Goal: Book appointment/travel/reservation

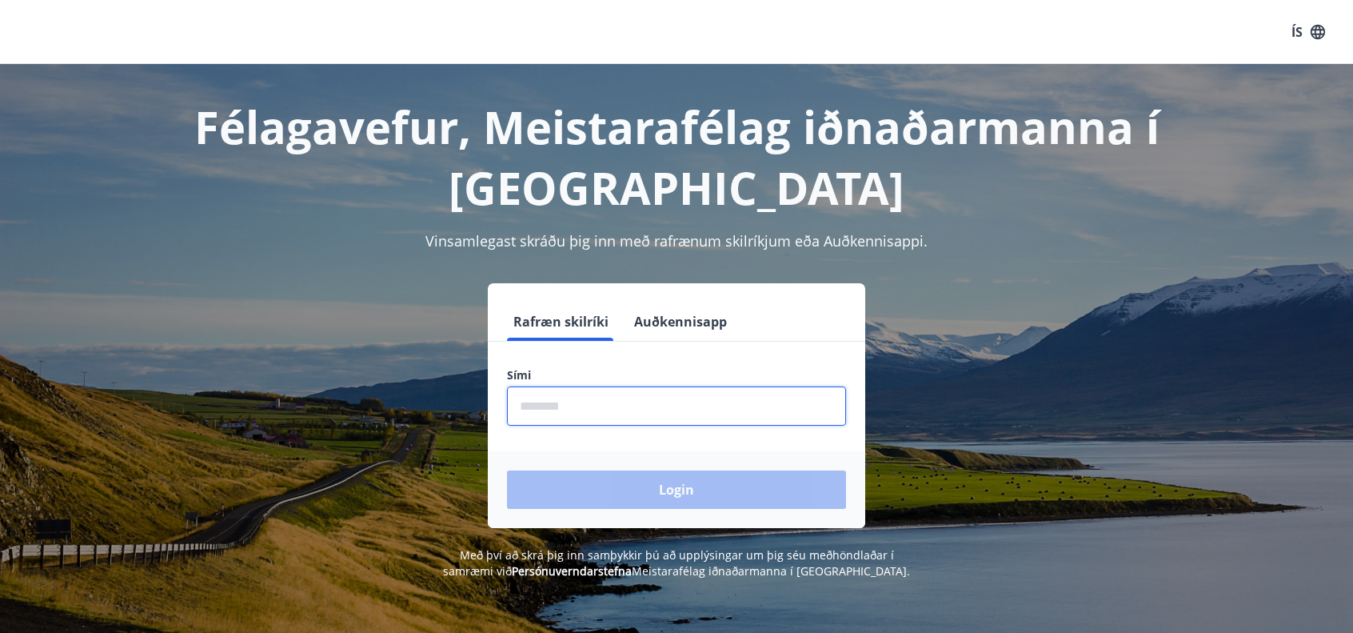
click at [588, 411] on input "phone" at bounding box center [676, 405] width 339 height 39
type input "********"
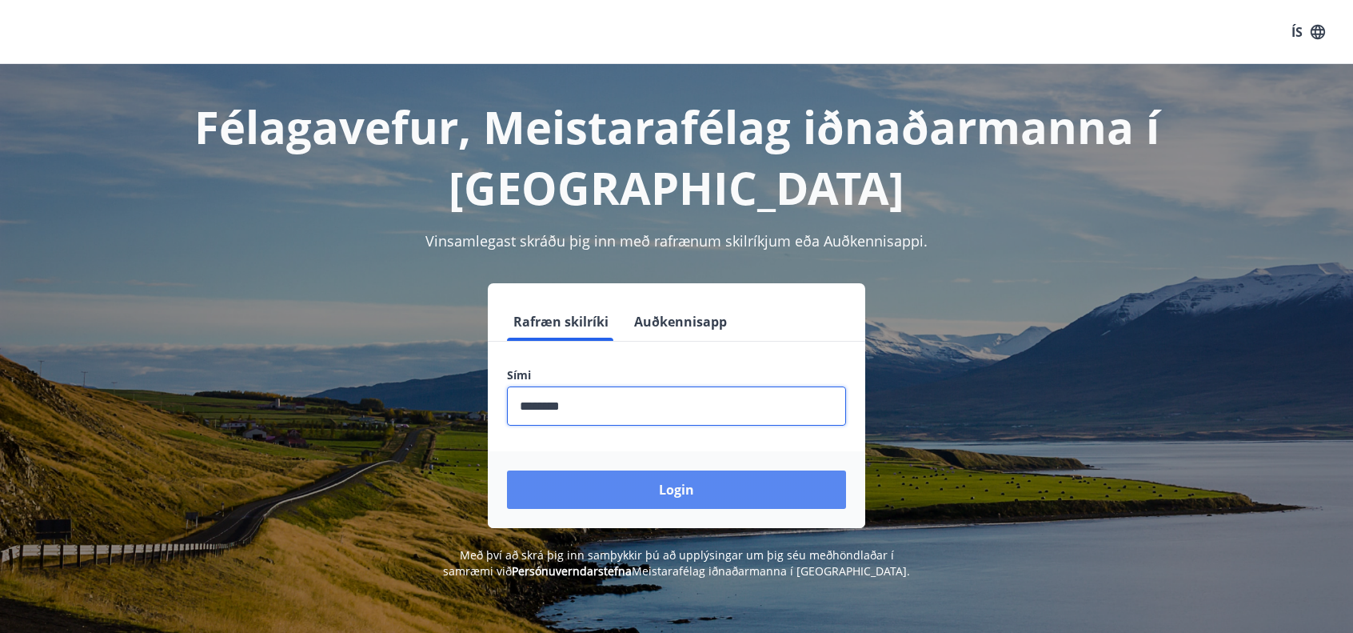
click at [625, 483] on button "Login" at bounding box center [676, 489] width 339 height 38
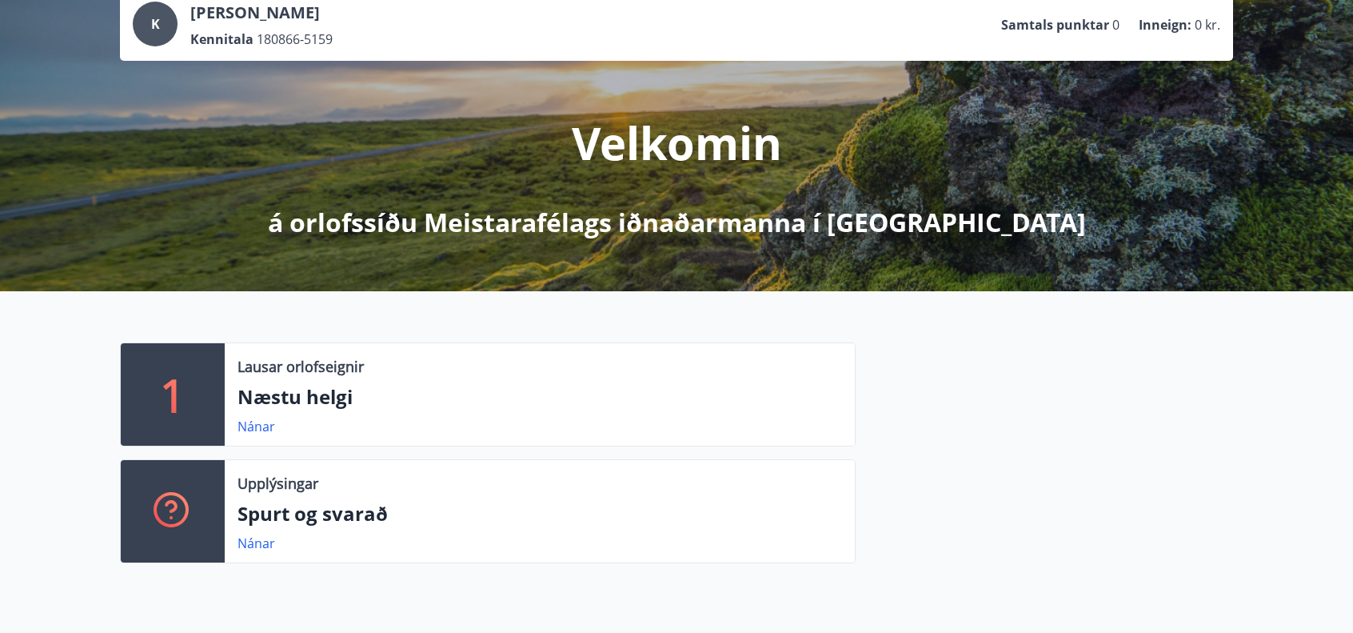
scroll to position [80, 0]
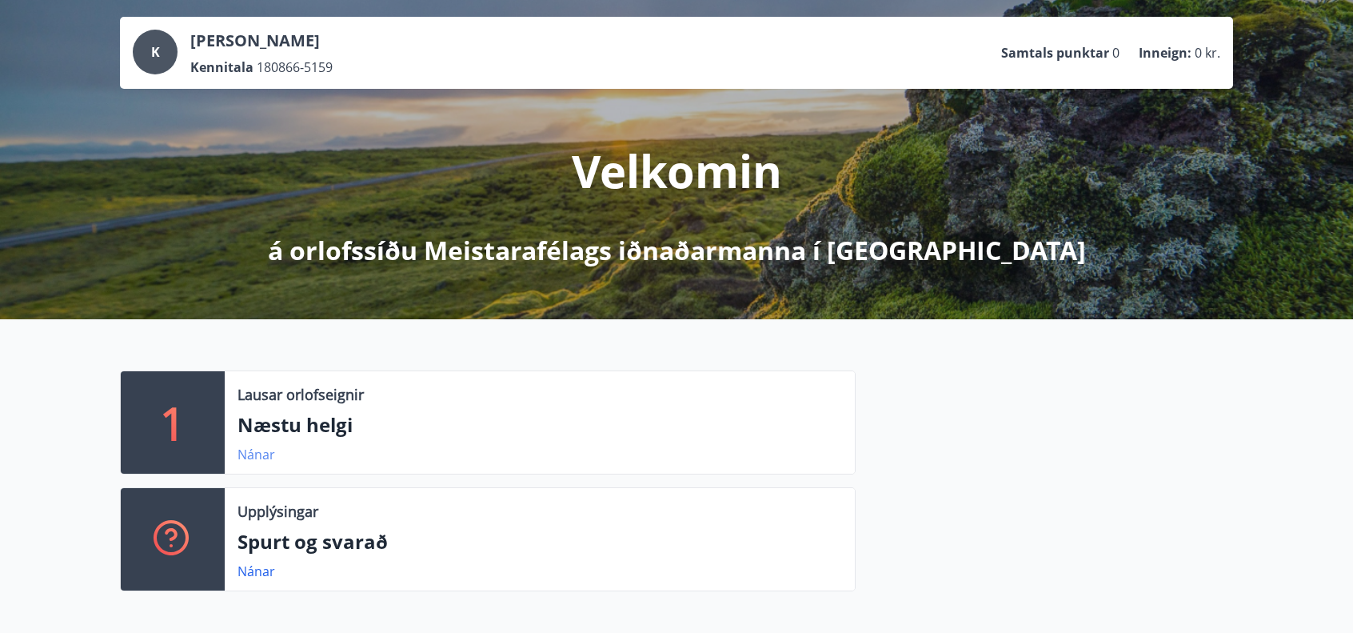
click at [254, 450] on link "Nánar" at bounding box center [257, 455] width 38 height 18
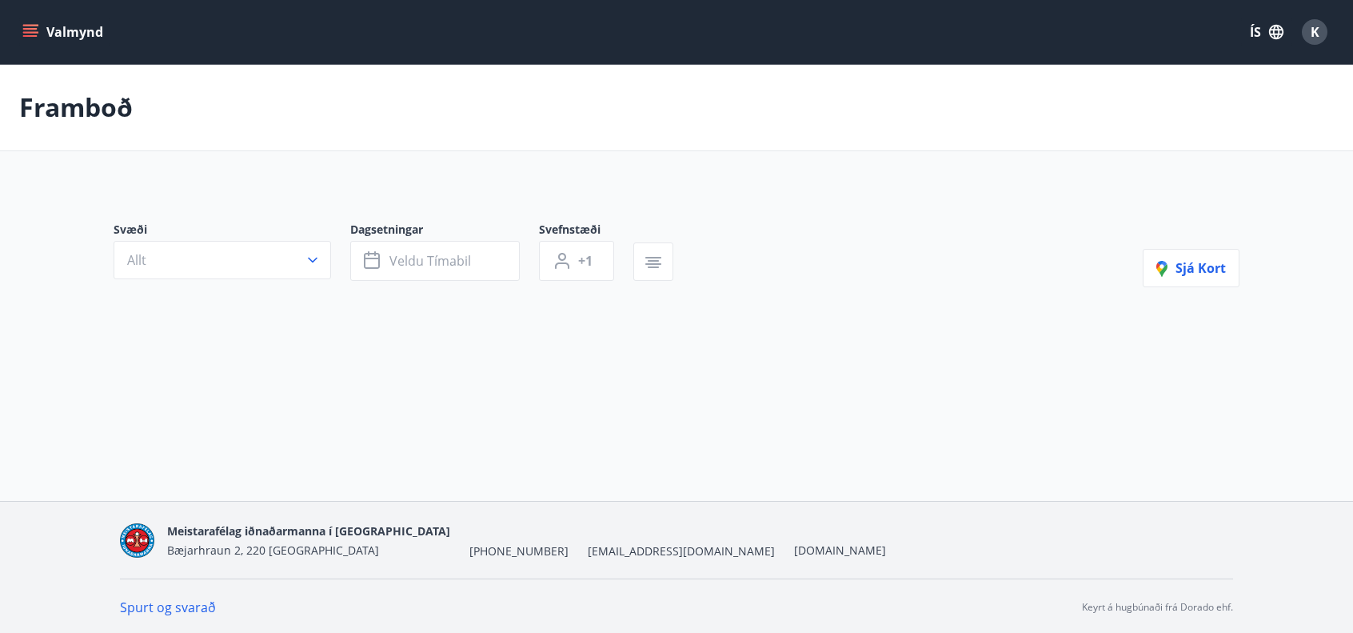
type input "*"
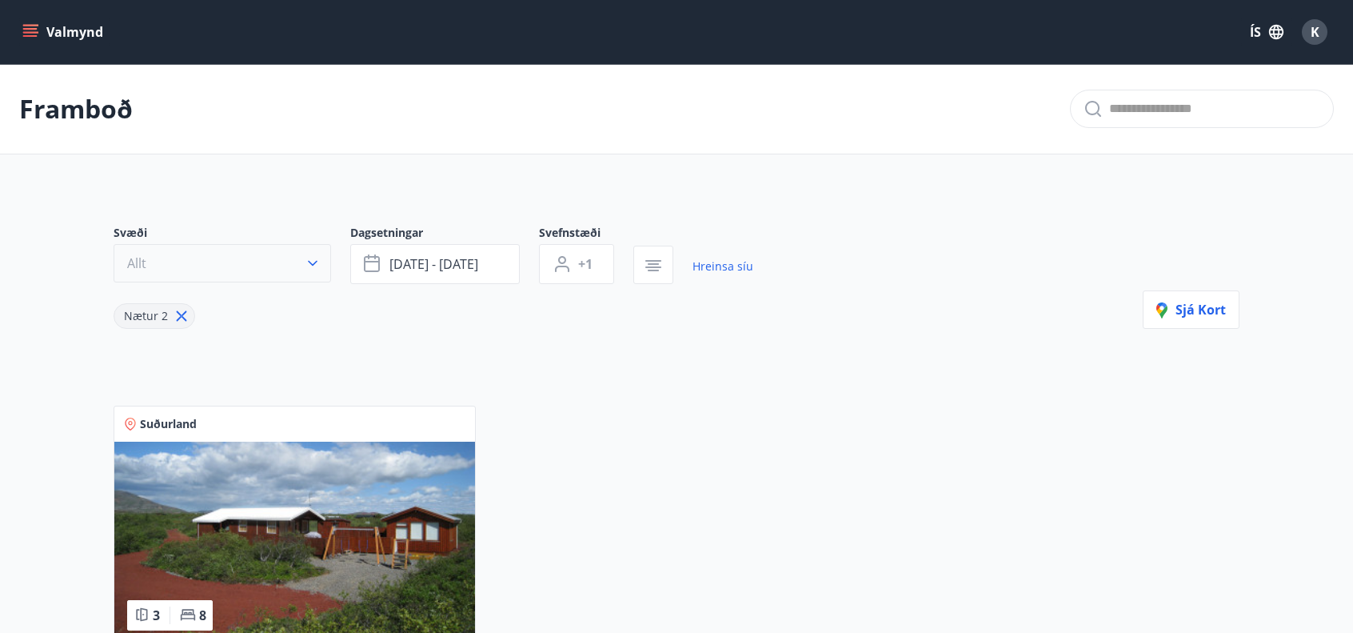
click at [309, 265] on icon "button" at bounding box center [313, 263] width 16 height 16
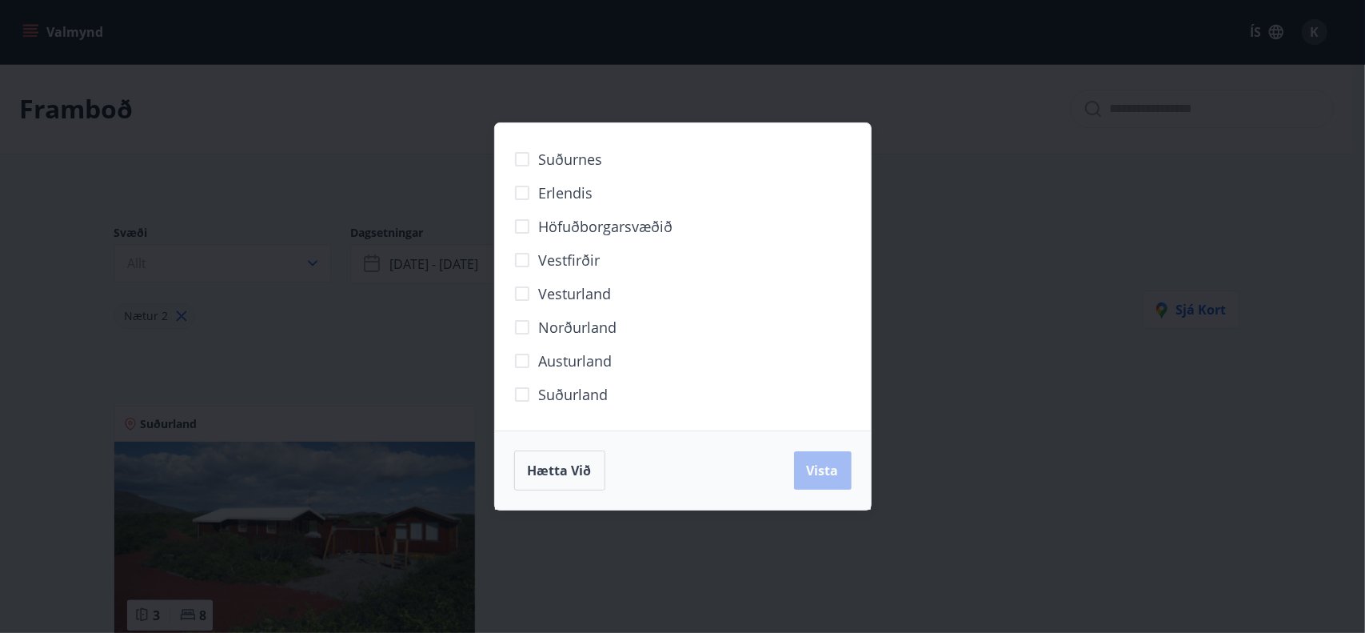
click at [557, 202] on span "Erlendis" at bounding box center [566, 192] width 54 height 21
click at [818, 470] on span "Vista" at bounding box center [823, 471] width 32 height 18
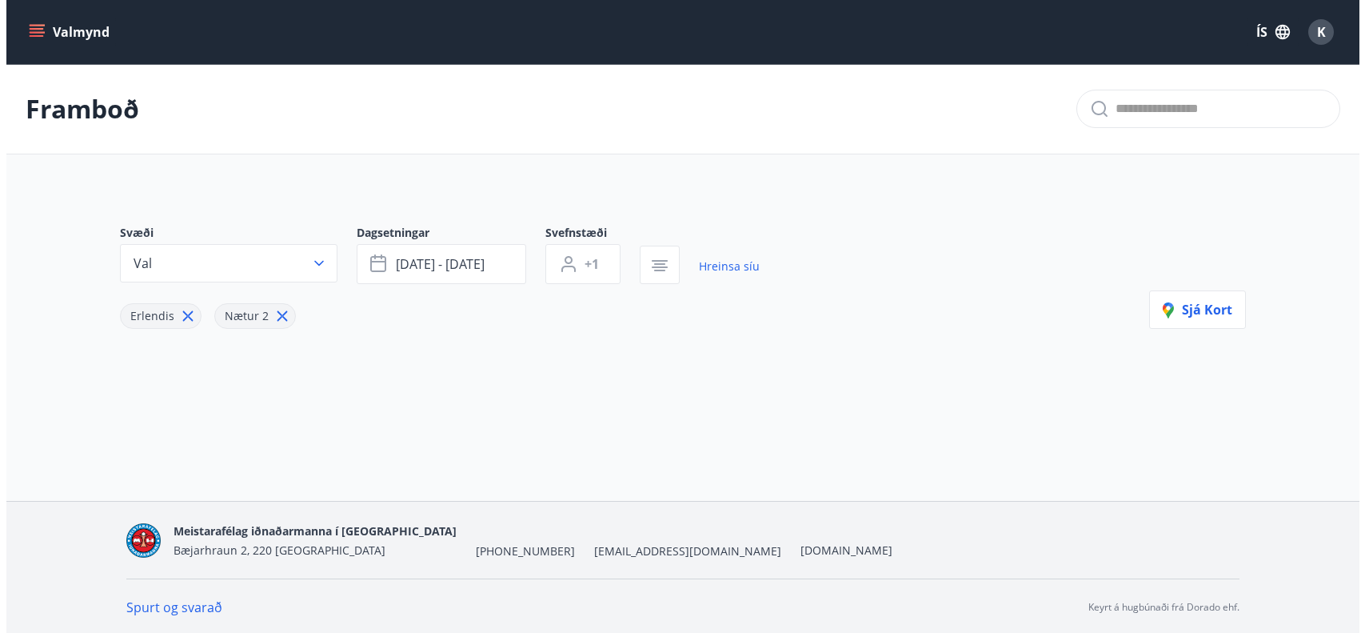
scroll to position [2, 0]
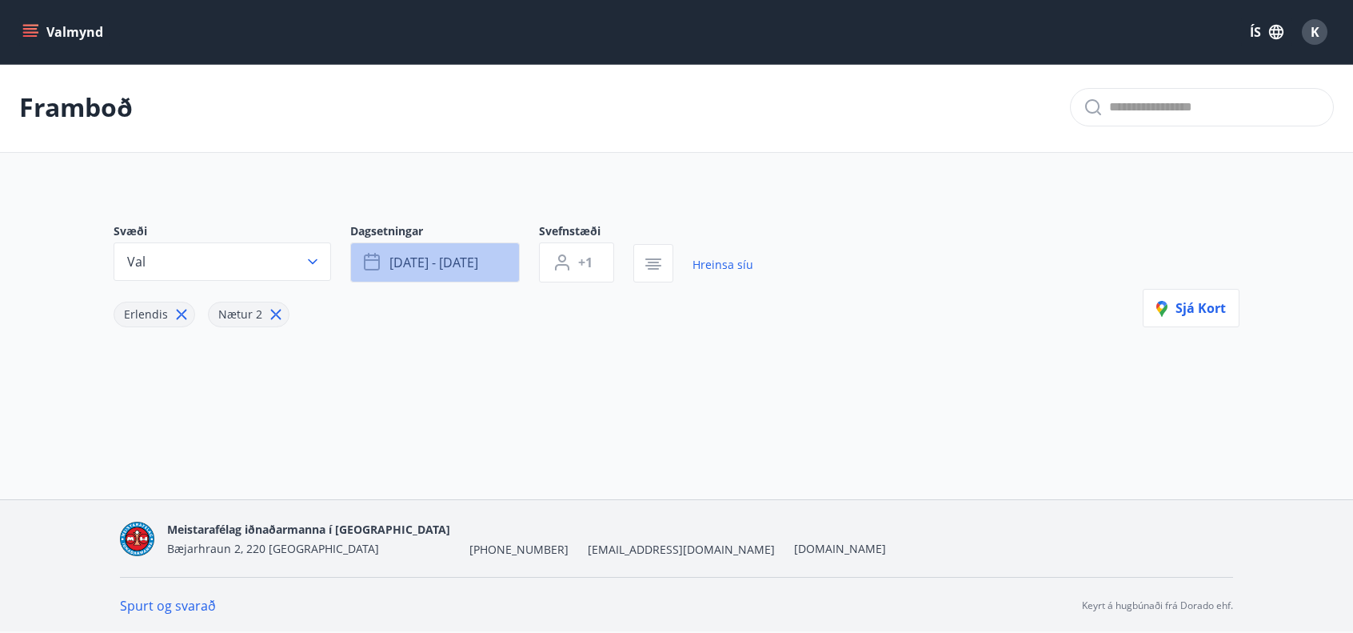
click at [456, 264] on span "[DATE] - [DATE]" at bounding box center [434, 263] width 89 height 18
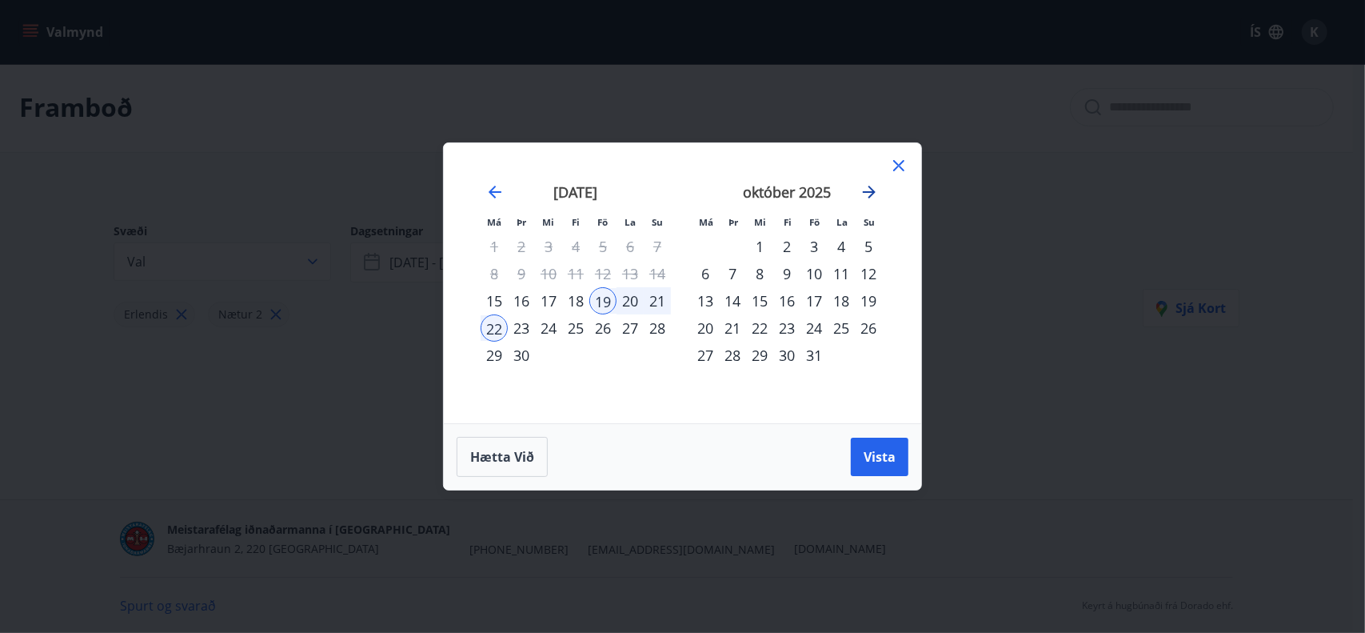
click at [865, 193] on icon "Move forward to switch to the next month." at bounding box center [869, 192] width 13 height 13
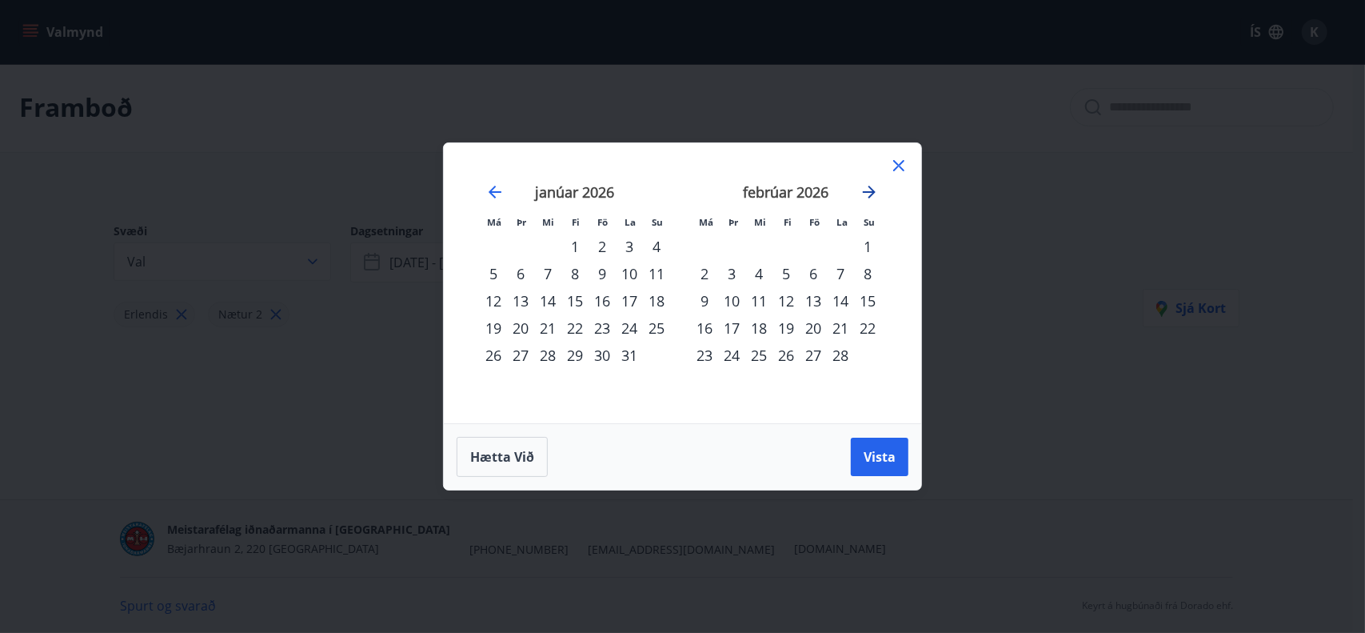
click at [865, 193] on icon "Move forward to switch to the next month." at bounding box center [869, 192] width 13 height 13
click at [865, 191] on icon "Move forward to switch to the next month." at bounding box center [869, 192] width 13 height 13
click at [864, 190] on icon "Move forward to switch to the next month." at bounding box center [869, 191] width 19 height 19
click at [863, 188] on icon "Move forward to switch to the next month." at bounding box center [869, 191] width 19 height 19
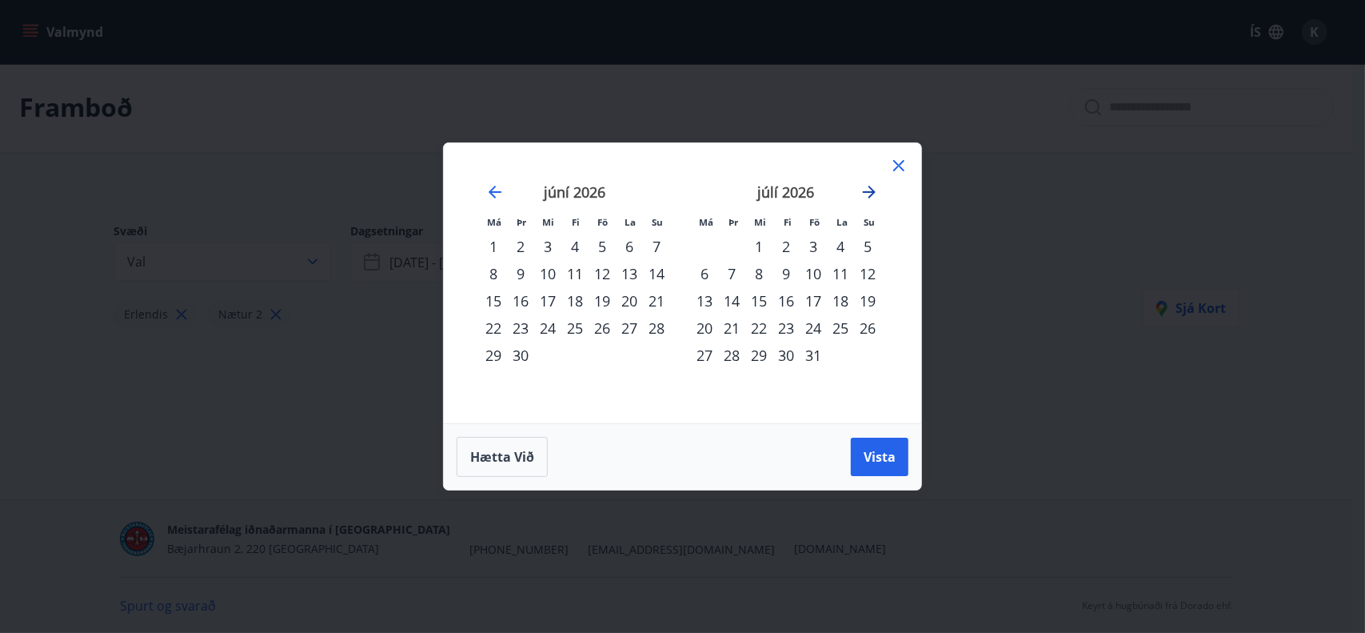
click at [862, 188] on icon "Move forward to switch to the next month." at bounding box center [869, 191] width 19 height 19
